Goal: Communication & Community: Answer question/provide support

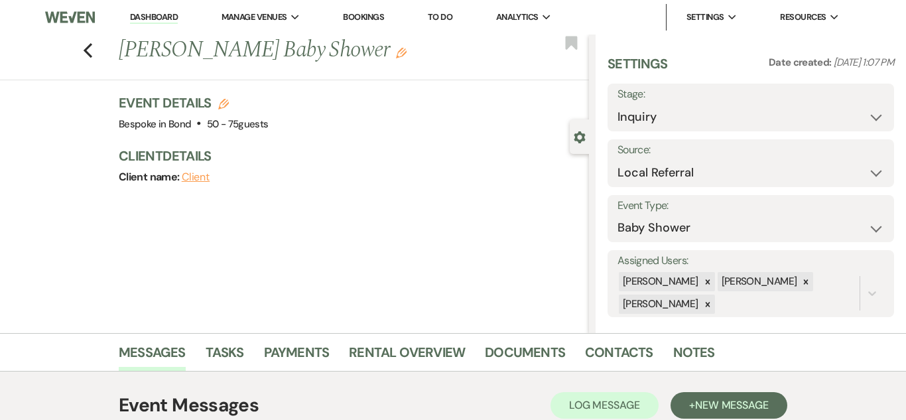
select select "20"
select select "3"
click at [163, 17] on link "Dashboard" at bounding box center [154, 17] width 48 height 13
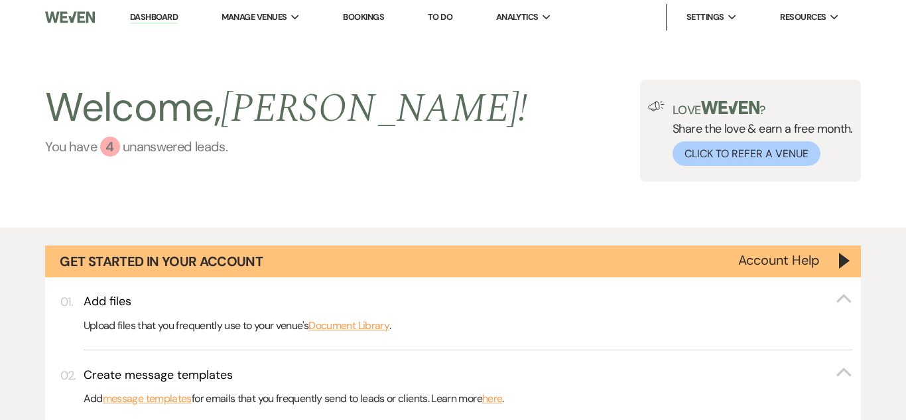
click at [144, 147] on link "You have 4 unanswered lead s ." at bounding box center [286, 147] width 482 height 20
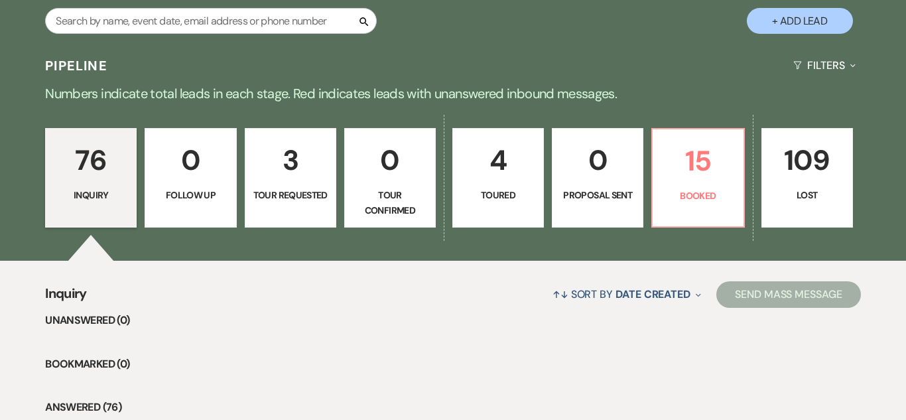
scroll to position [861, 0]
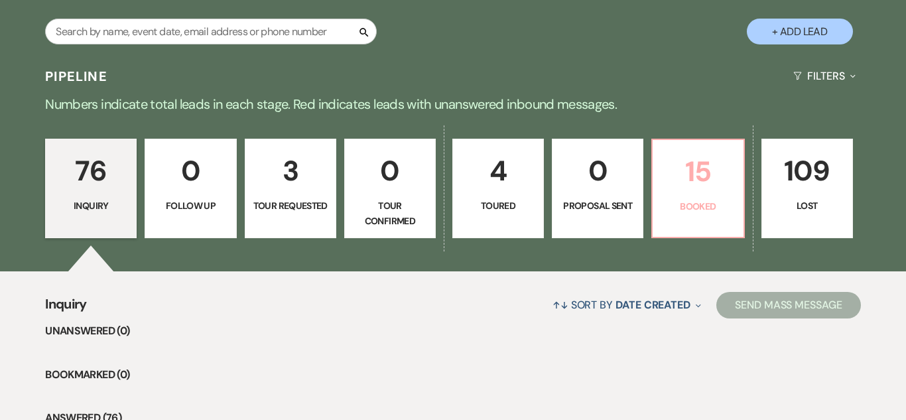
click at [702, 219] on link "15 Booked" at bounding box center [698, 189] width 93 height 100
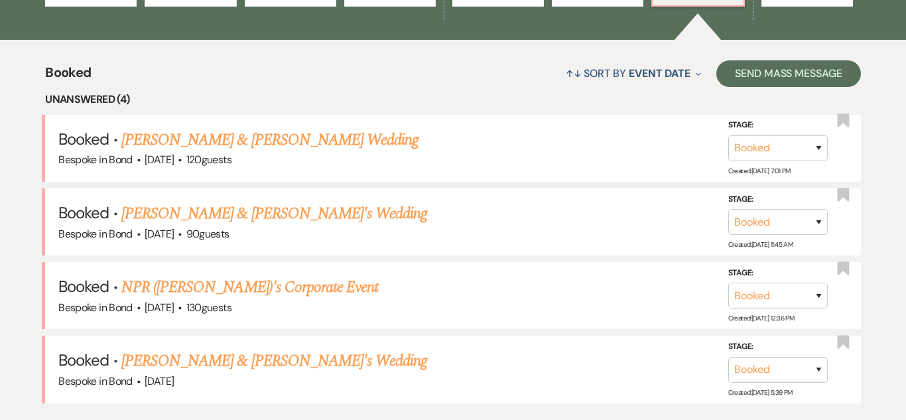
scroll to position [1095, 0]
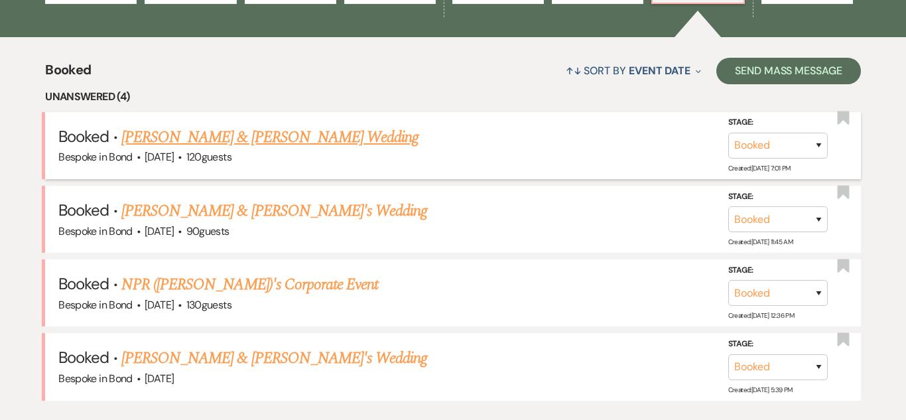
click at [309, 139] on link "[PERSON_NAME] & [PERSON_NAME] Wedding" at bounding box center [269, 137] width 297 height 24
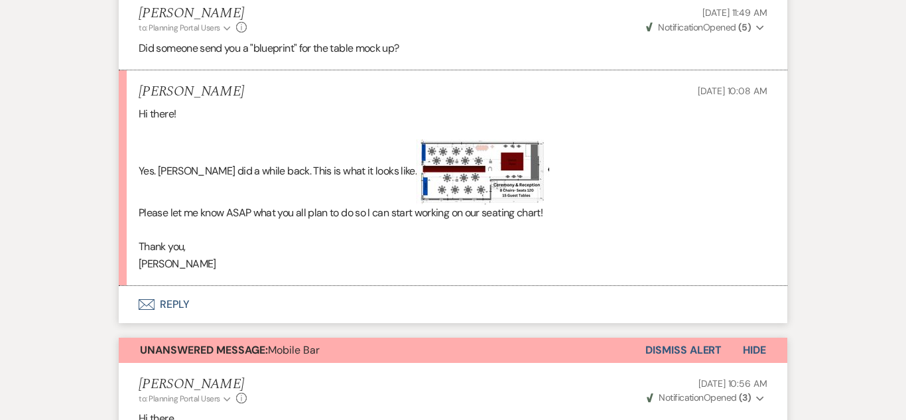
scroll to position [433, 0]
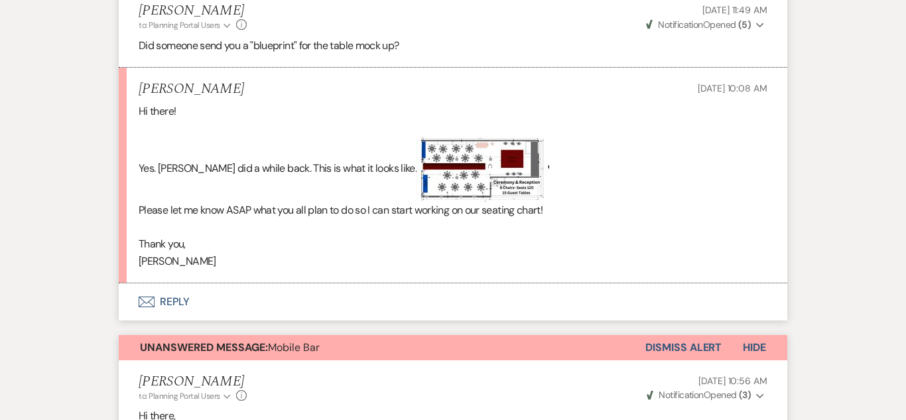
click at [165, 302] on button "Envelope Reply" at bounding box center [453, 301] width 669 height 37
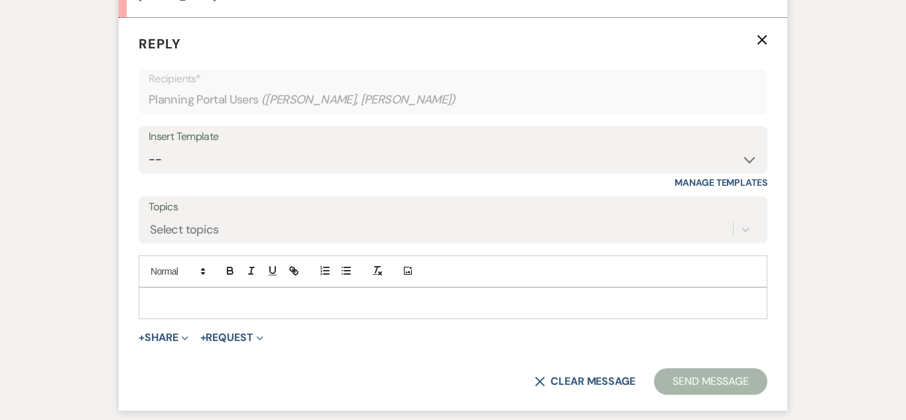
scroll to position [703, 0]
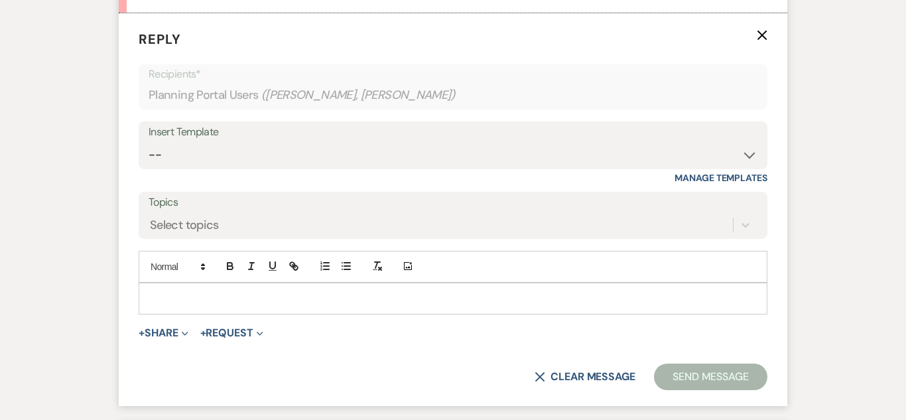
click at [185, 299] on p at bounding box center [453, 298] width 608 height 15
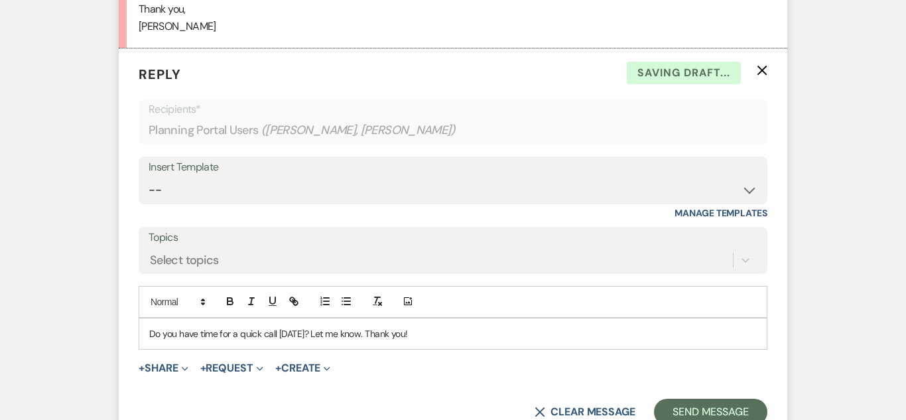
scroll to position [716, 0]
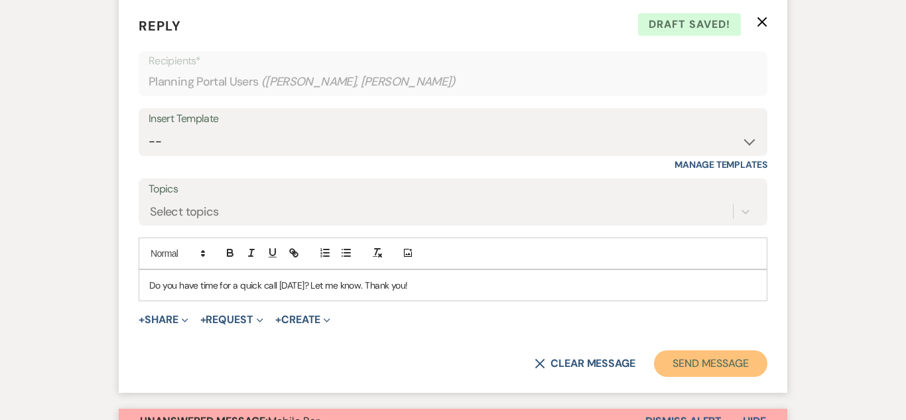
click at [711, 361] on button "Send Message" at bounding box center [710, 363] width 113 height 27
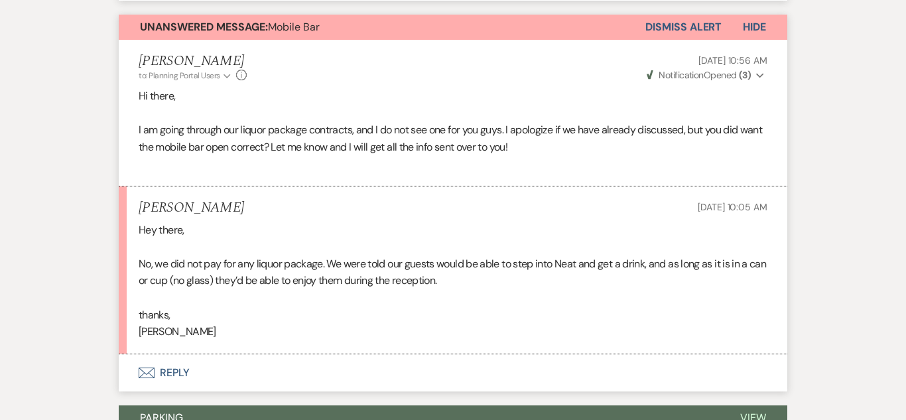
scroll to position [829, 0]
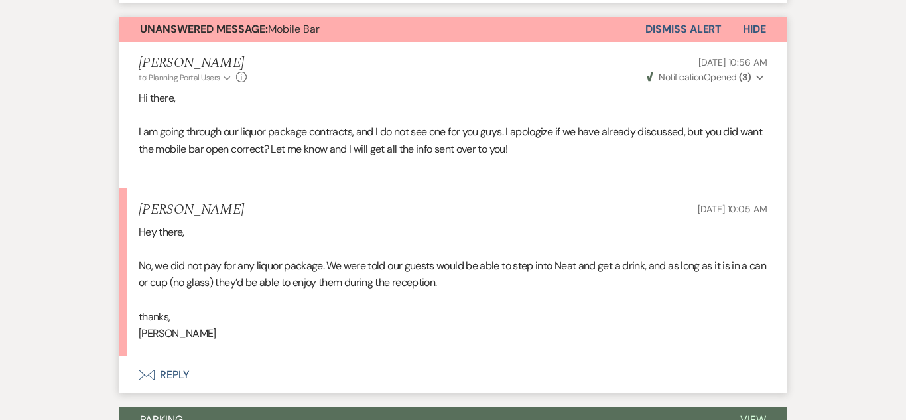
click at [677, 31] on button "Dismiss Alert" at bounding box center [684, 29] width 76 height 25
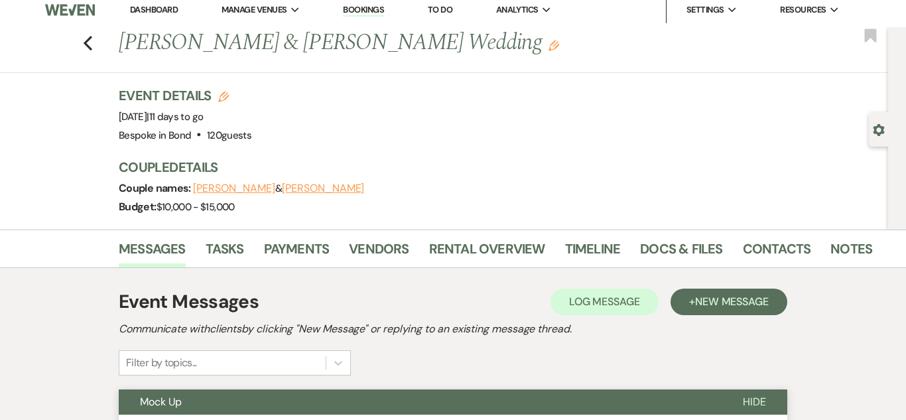
scroll to position [0, 0]
